Goal: Task Accomplishment & Management: Manage account settings

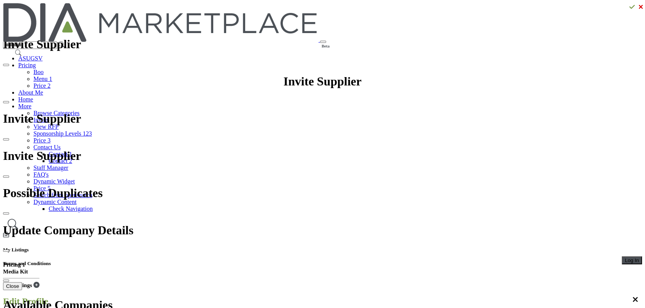
click at [622, 257] on button "Log In" at bounding box center [632, 261] width 20 height 8
